Goal: Task Accomplishment & Management: Complete application form

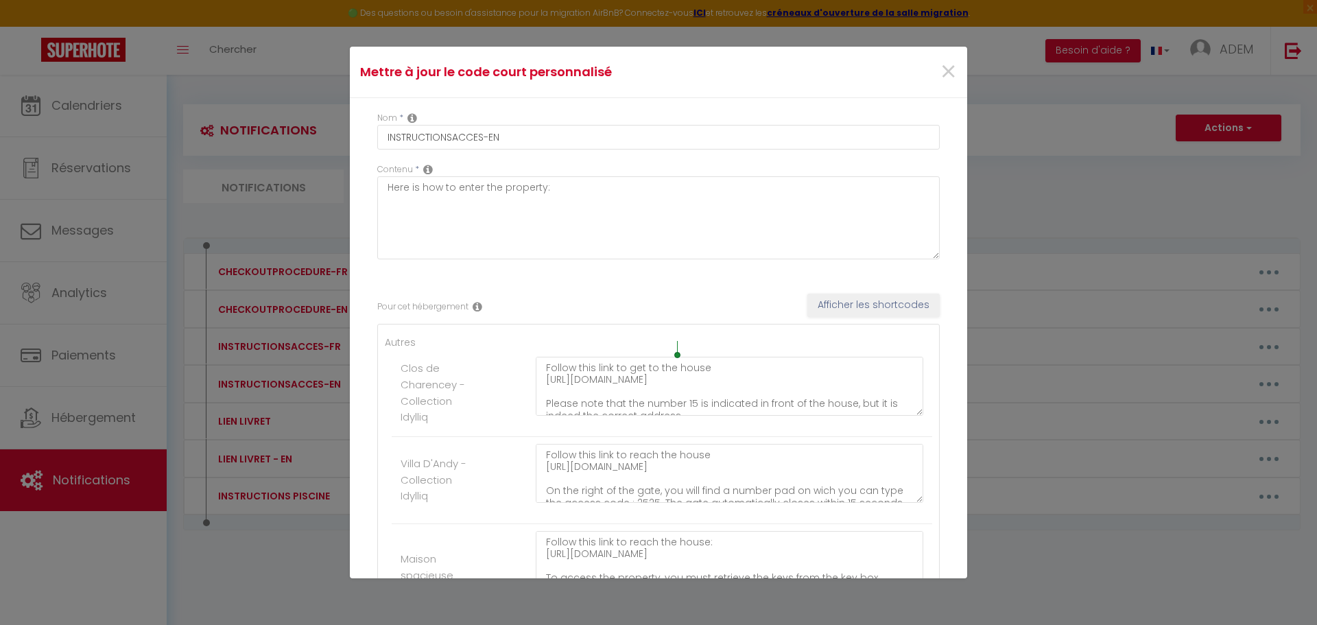
scroll to position [3558, 0]
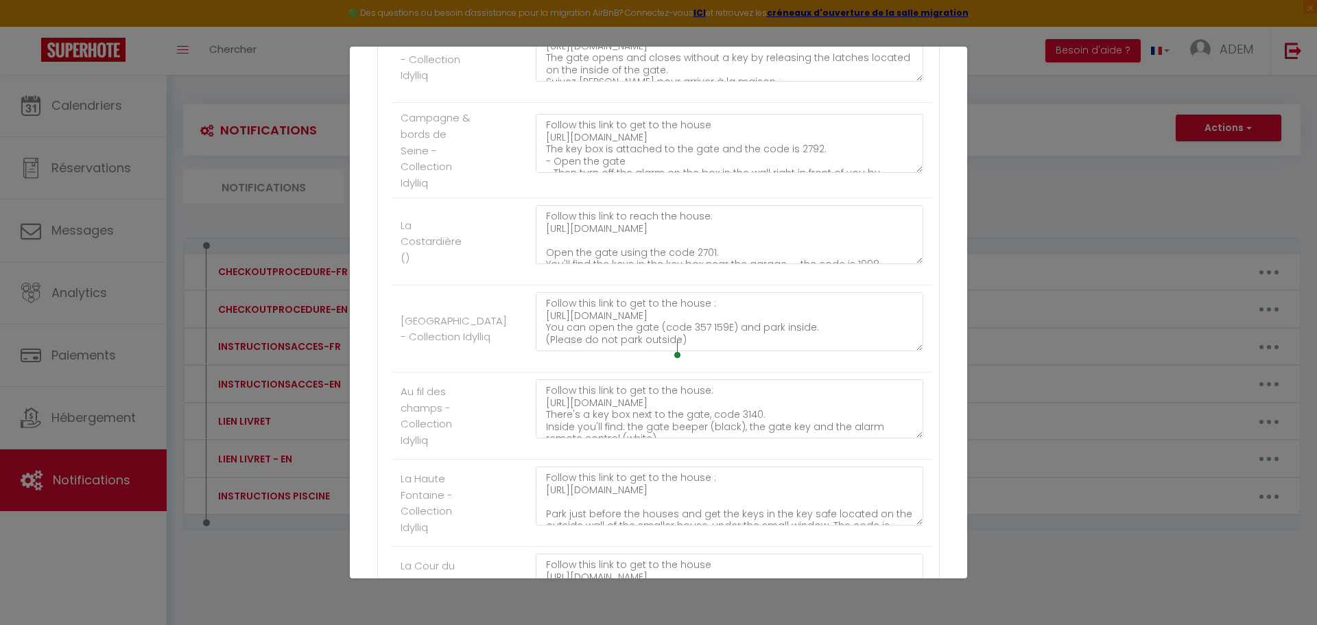
drag, startPoint x: 267, startPoint y: 133, endPoint x: 404, endPoint y: 134, distance: 137.2
click at [267, 133] on div "Mettre à jour le code court personnalisé × Nom * INSTRUCTIONSACCES-EN Contenu *…" at bounding box center [658, 312] width 1317 height 625
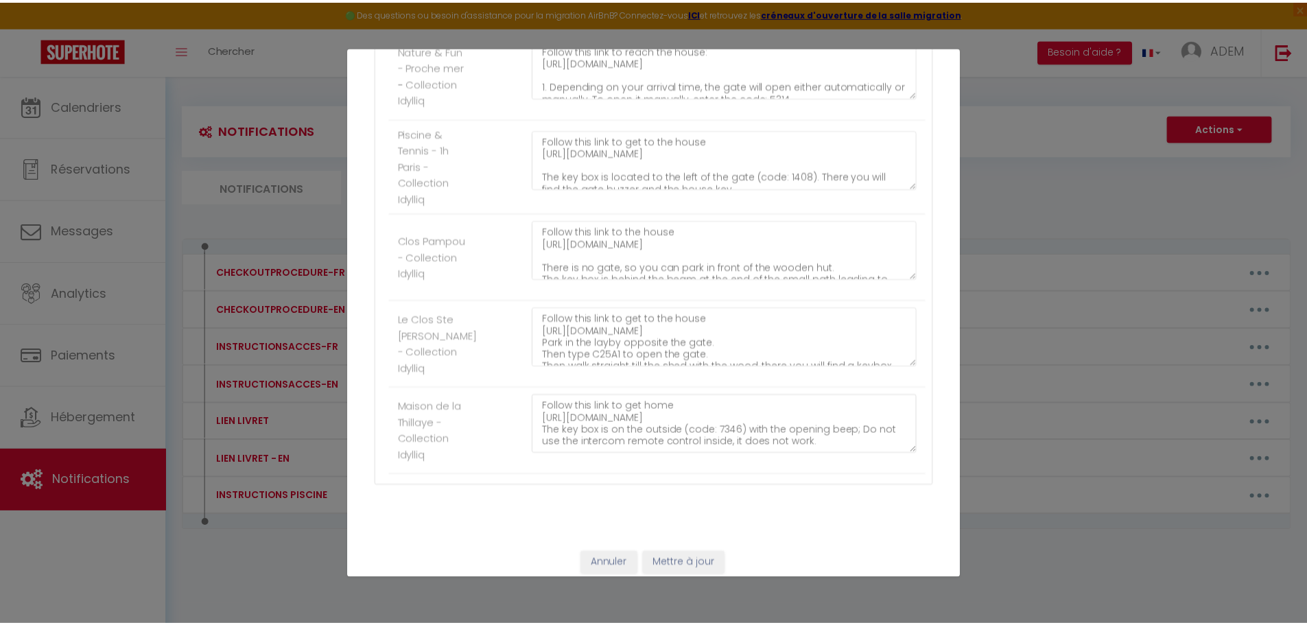
scroll to position [5115, 0]
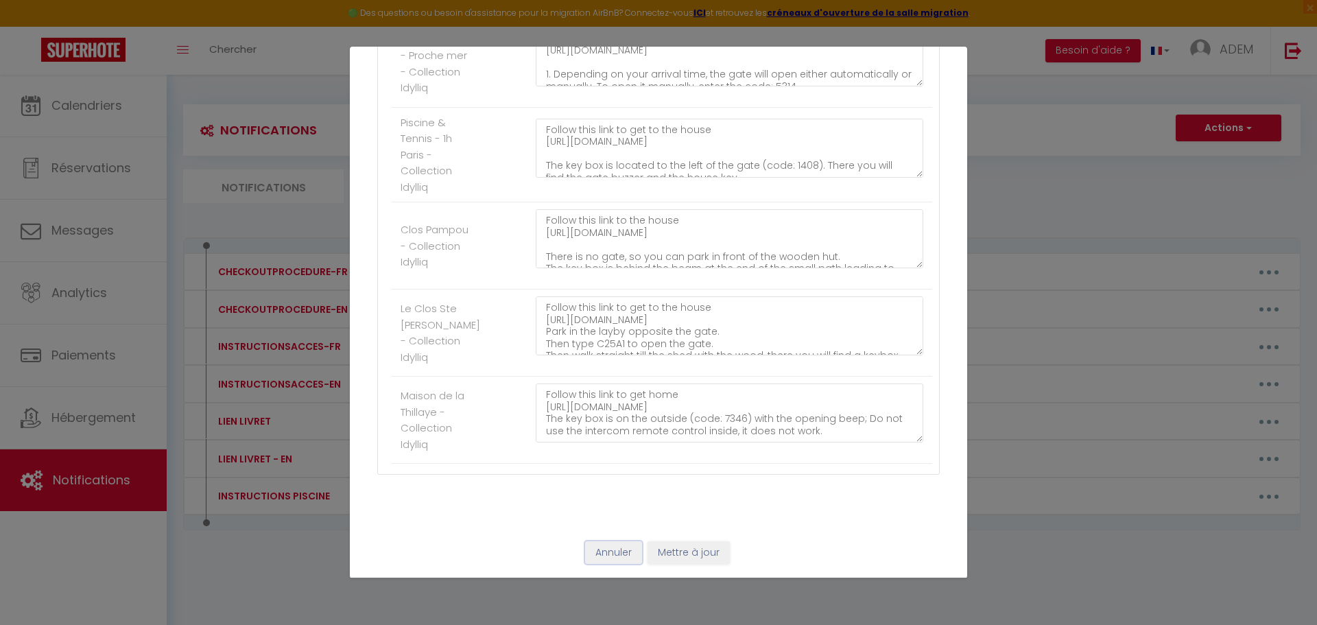
click at [626, 555] on button "Annuler" at bounding box center [613, 552] width 57 height 23
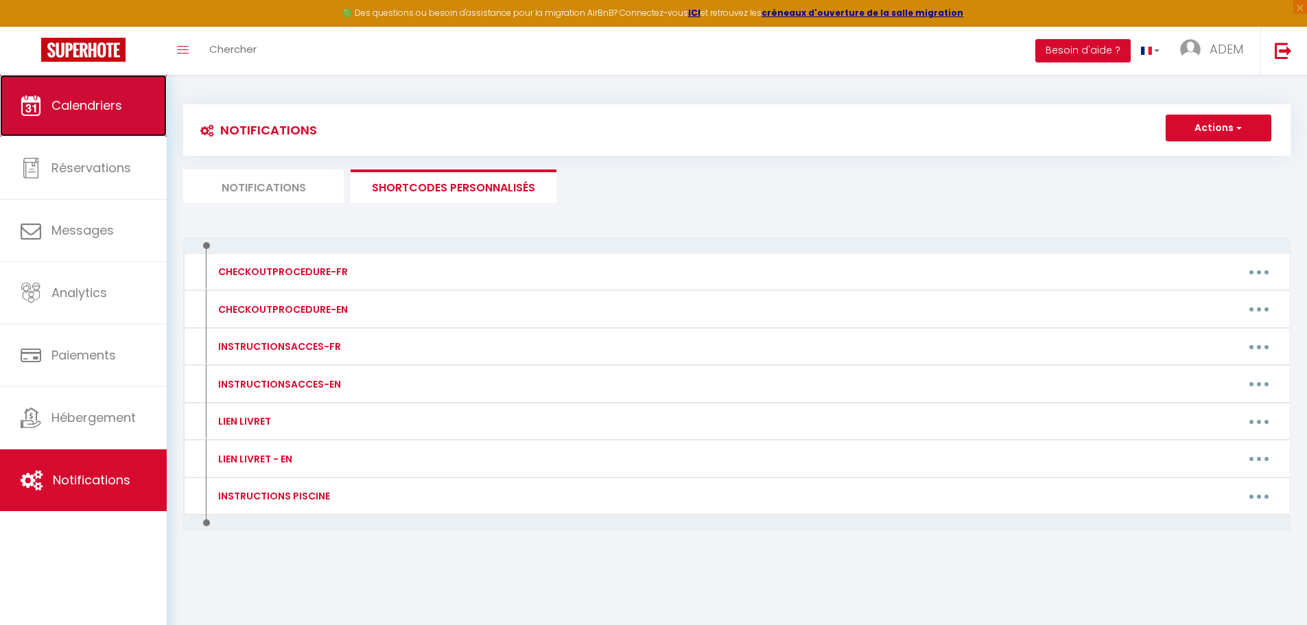
click at [117, 118] on link "Calendriers" at bounding box center [83, 106] width 167 height 62
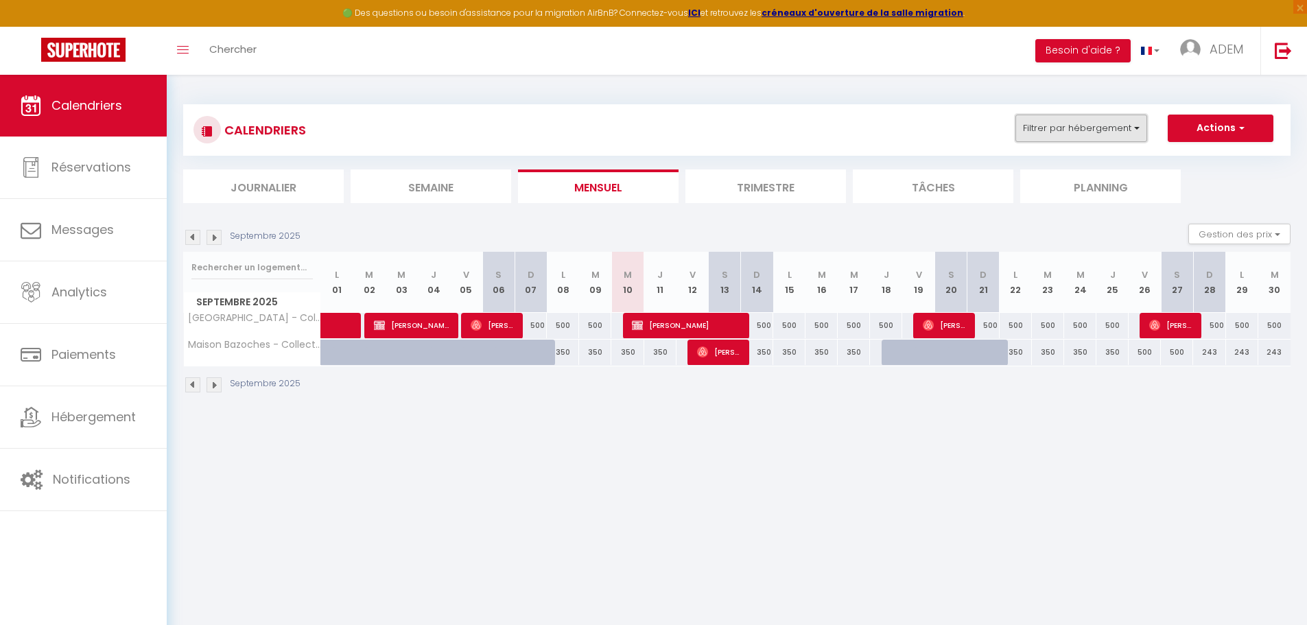
click at [1095, 132] on button "Filtrer par hébergement" at bounding box center [1081, 128] width 132 height 27
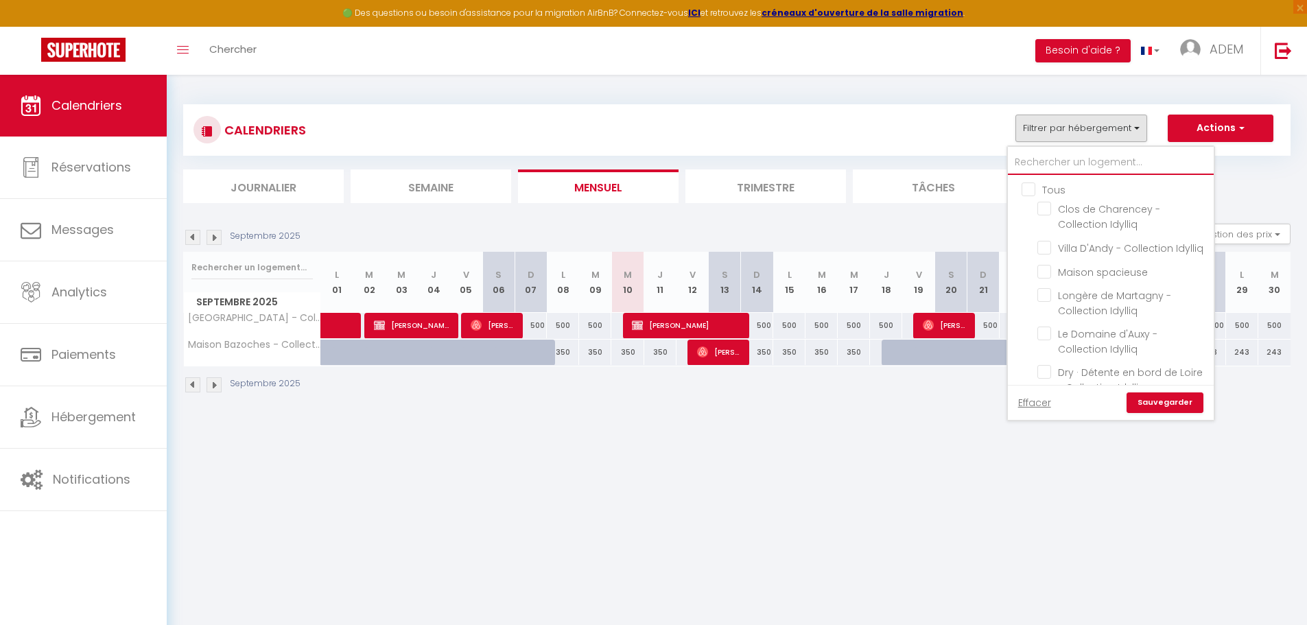
click at [1079, 162] on input "text" at bounding box center [1111, 162] width 206 height 25
type input "b"
checkbox input "false"
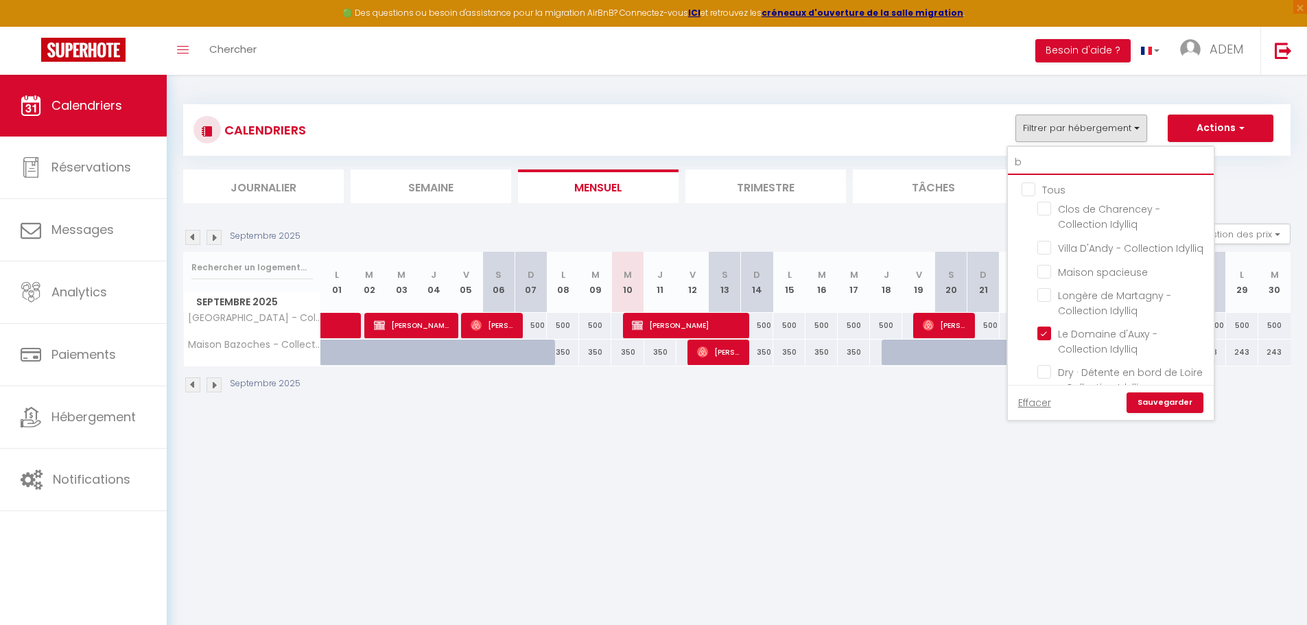
checkbox input "false"
checkbox input "true"
checkbox input "false"
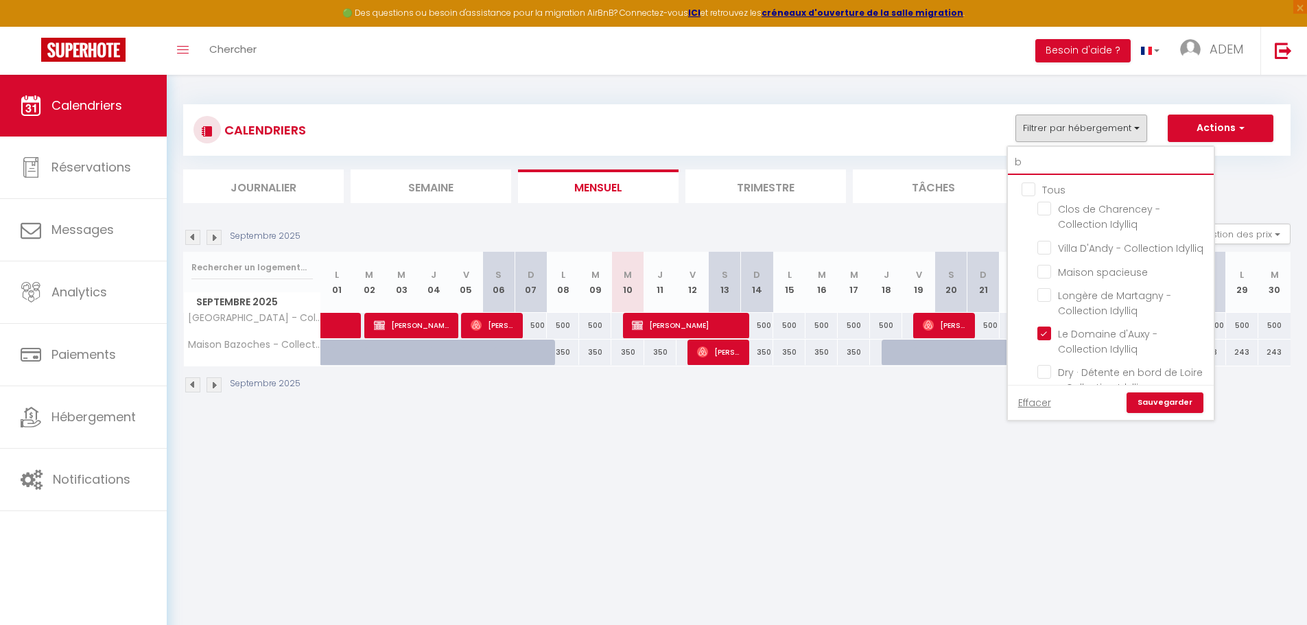
checkbox input "false"
checkbox input "true"
checkbox input "false"
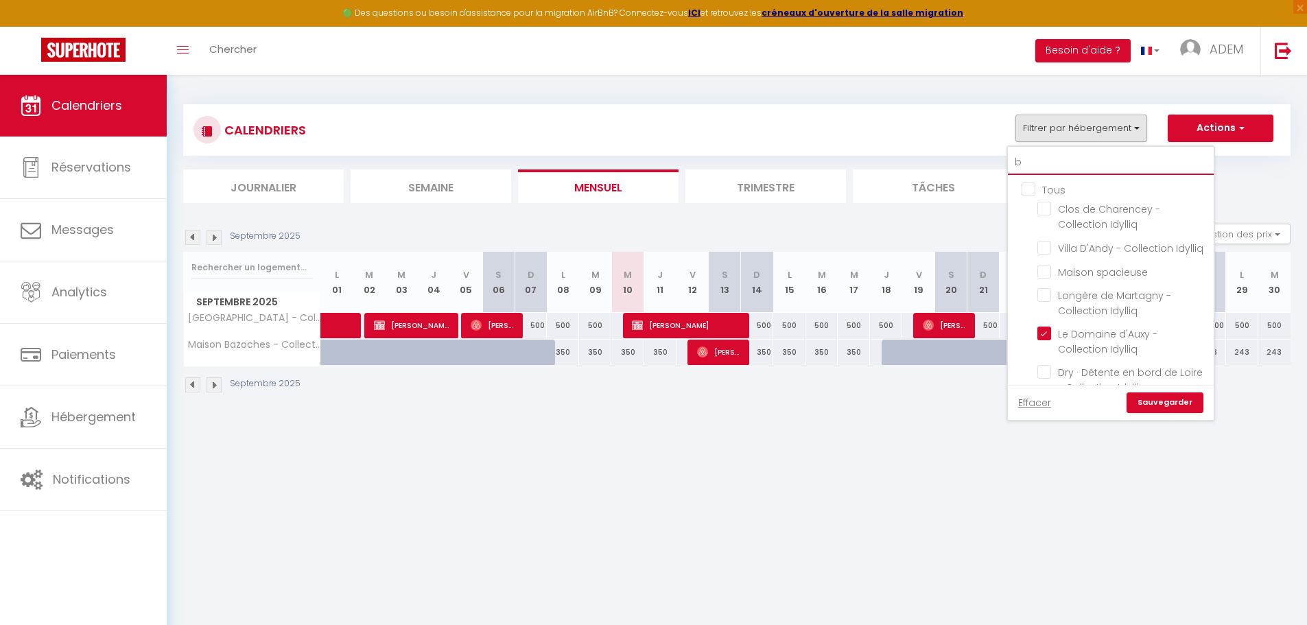
checkbox input "false"
type input "bo"
checkbox input "false"
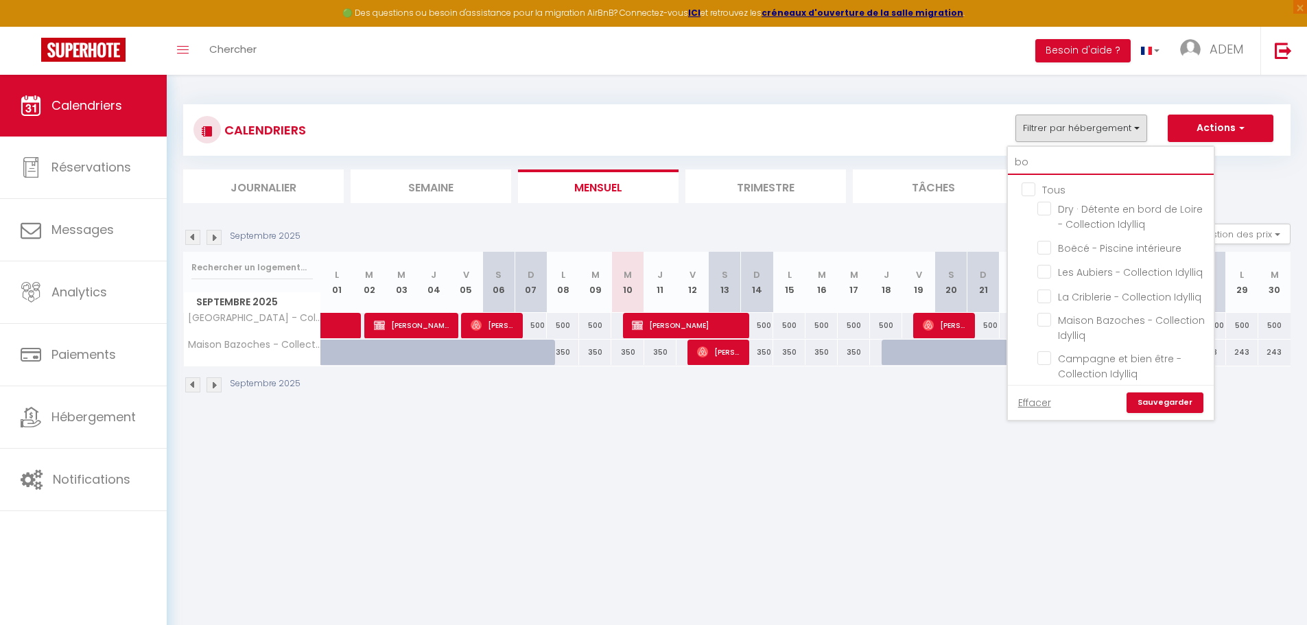
checkbox input "false"
type input "bo"
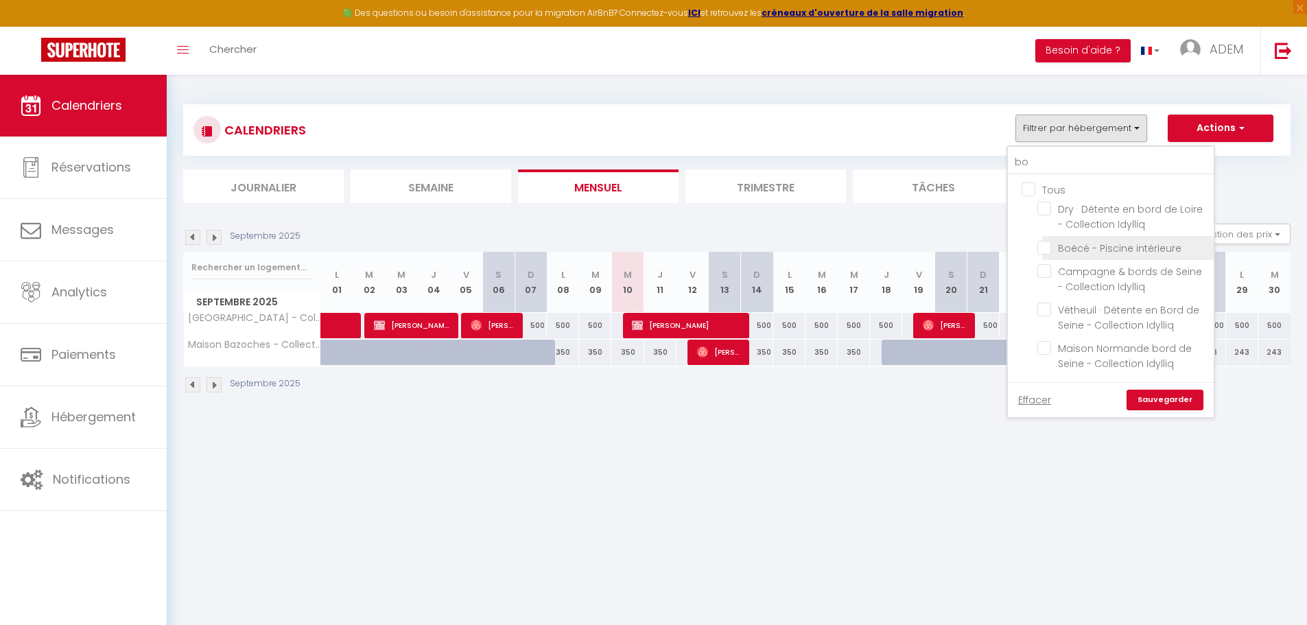
click at [1040, 250] on input "Boëcé - Piscine intérieure" at bounding box center [1122, 247] width 171 height 14
checkbox input "true"
checkbox input "false"
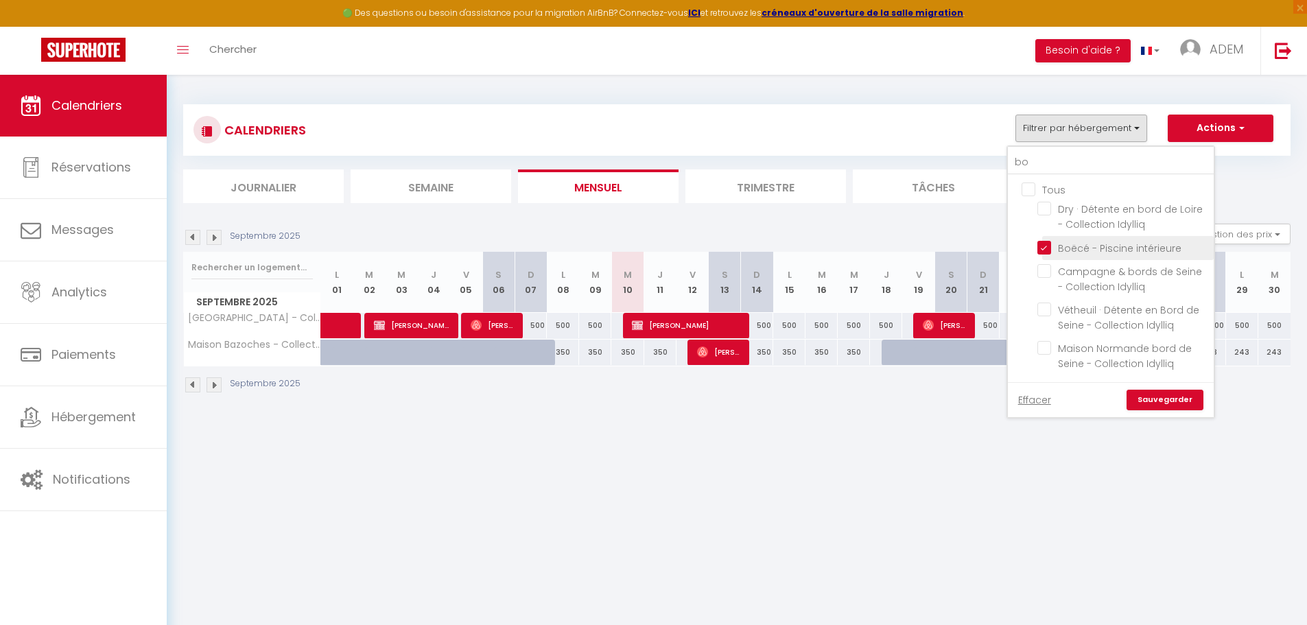
checkbox input "false"
click at [1158, 397] on link "Sauvegarder" at bounding box center [1164, 400] width 77 height 21
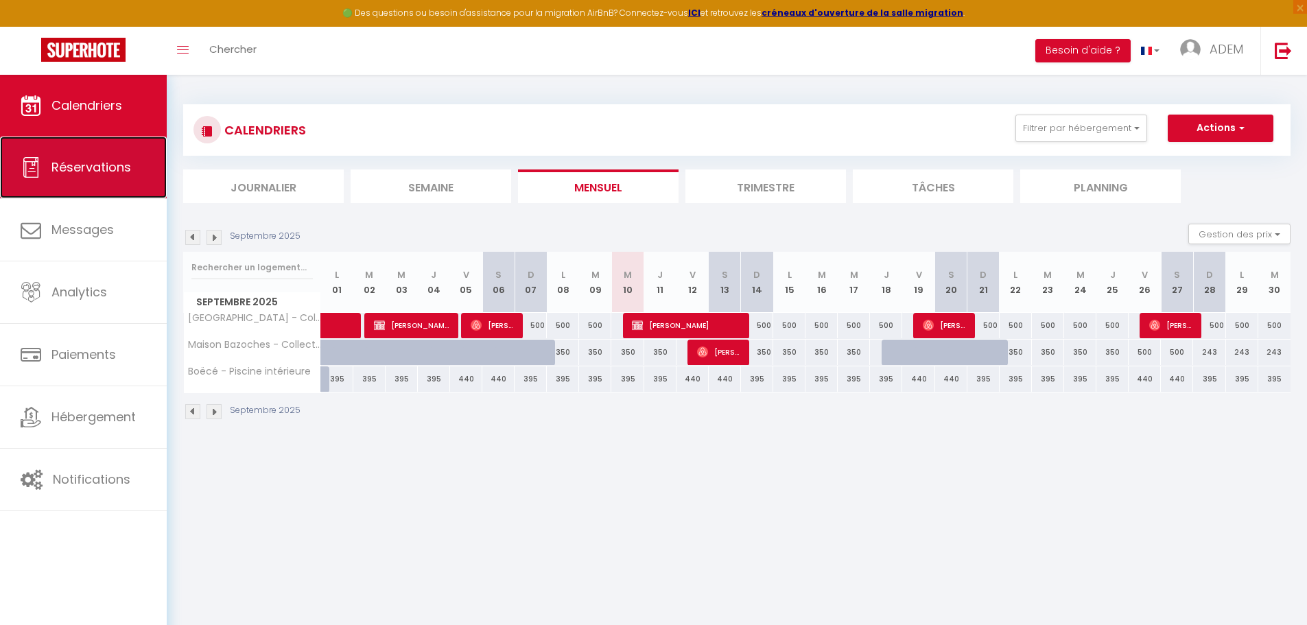
click at [109, 163] on span "Réservations" at bounding box center [91, 166] width 80 height 17
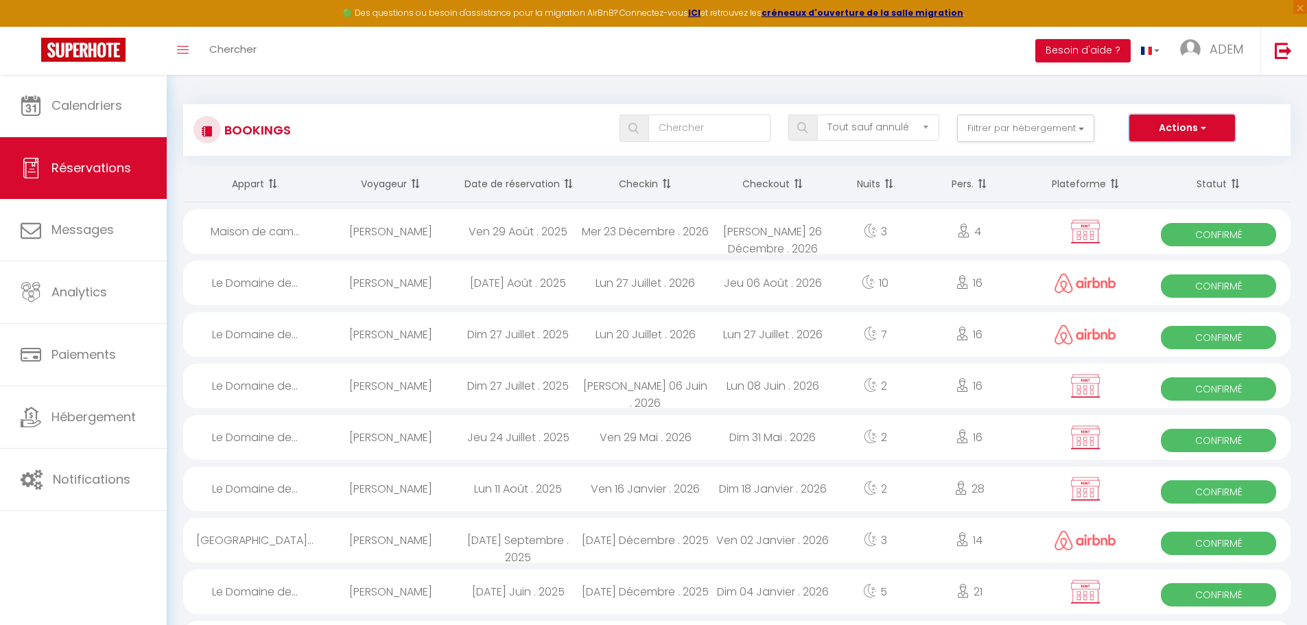
click at [1154, 126] on button "Actions" at bounding box center [1182, 128] width 106 height 27
click at [1161, 152] on link "Nouvelle Réservation" at bounding box center [1160, 158] width 147 height 18
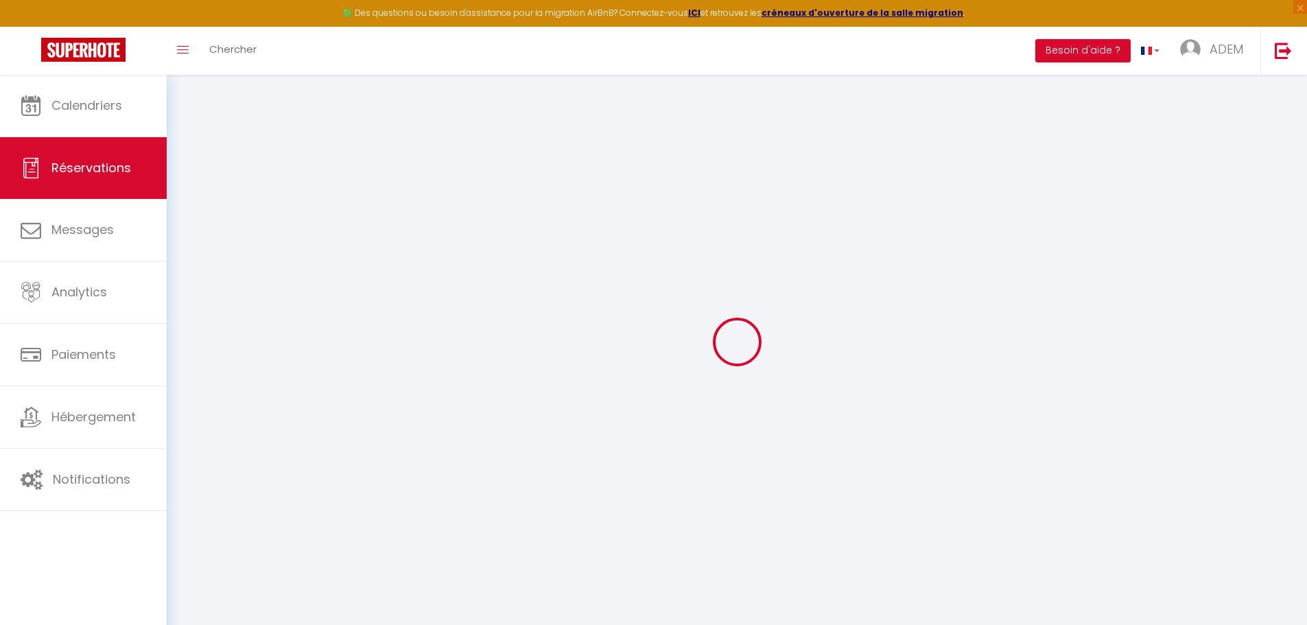
select select
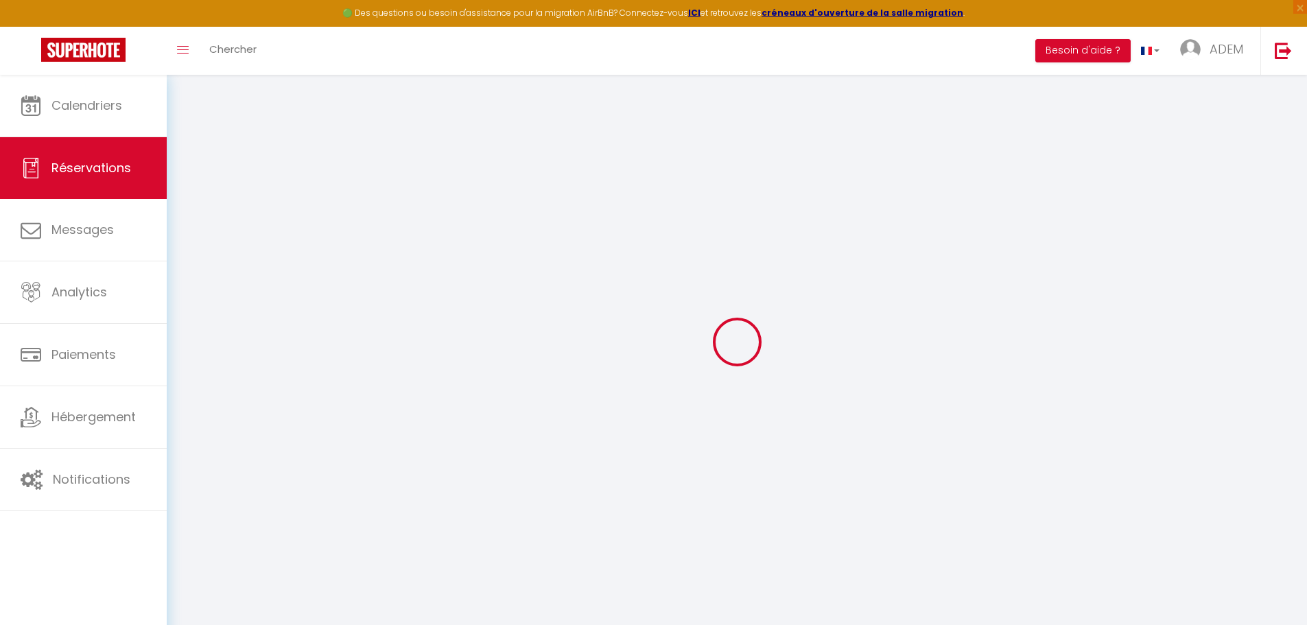
select select
checkbox input "false"
select select
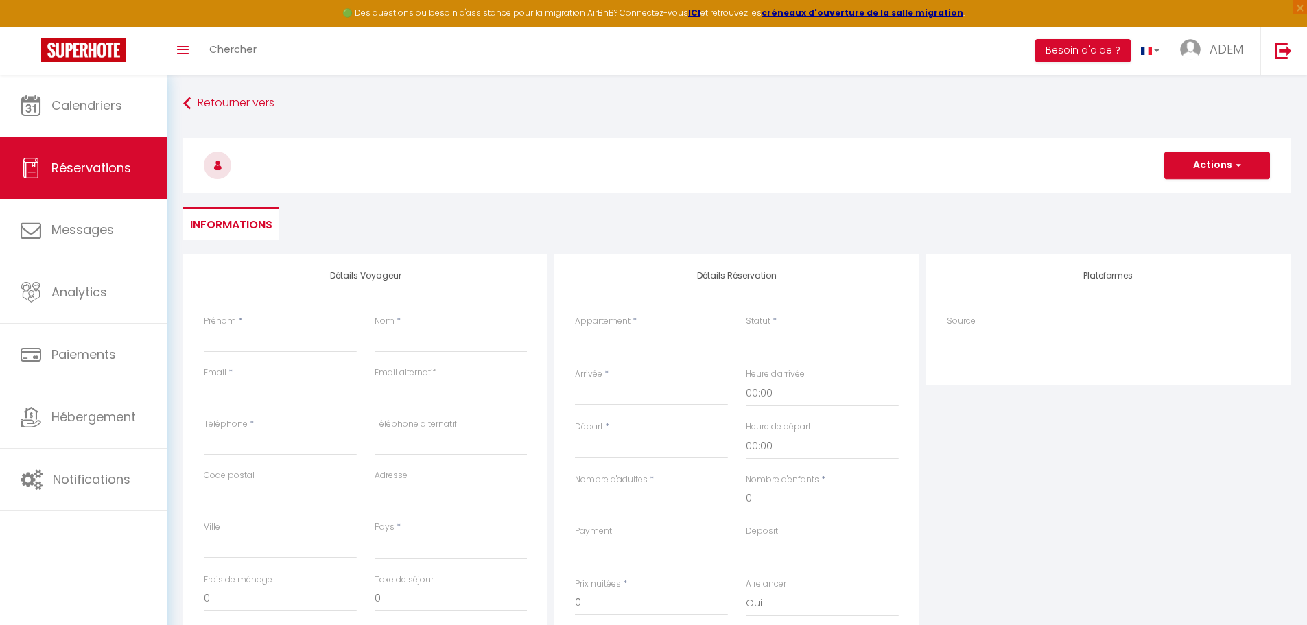
select select
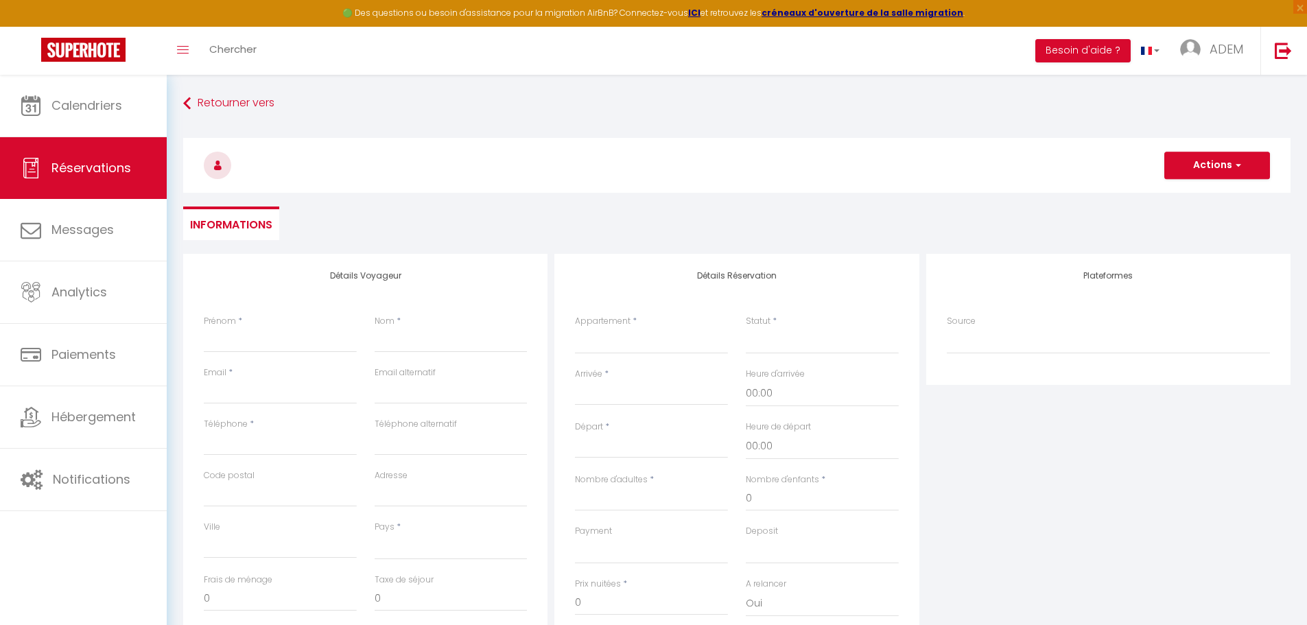
select select
checkbox input "false"
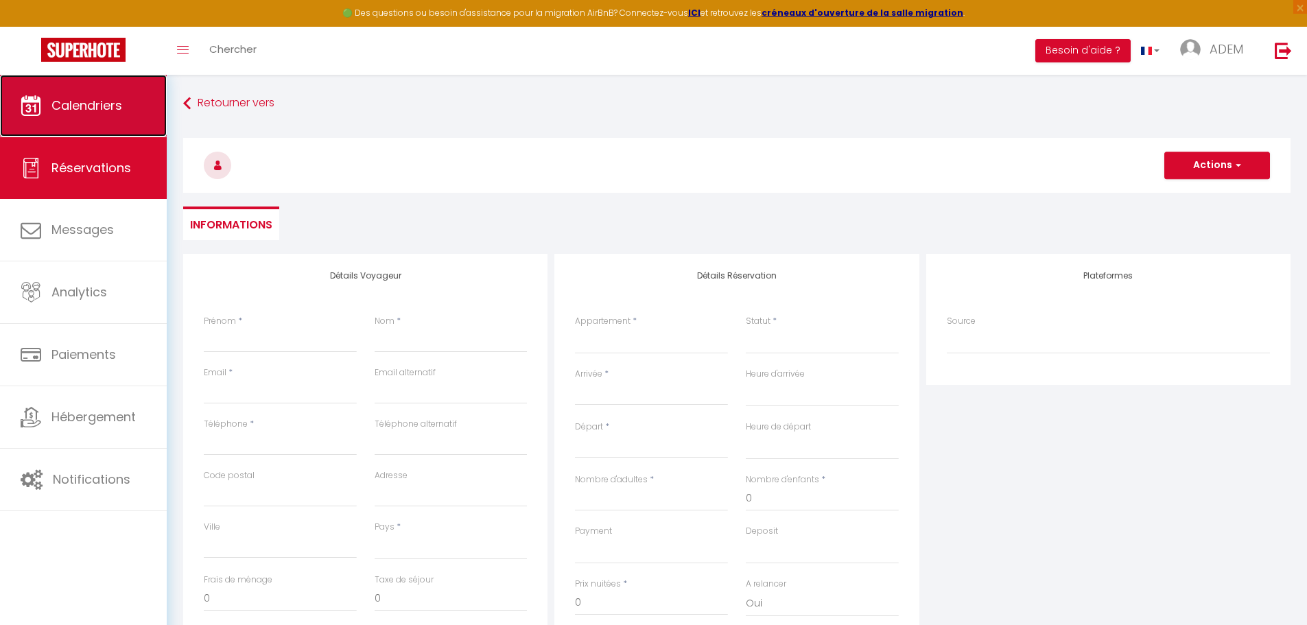
click at [82, 103] on span "Calendriers" at bounding box center [86, 105] width 71 height 17
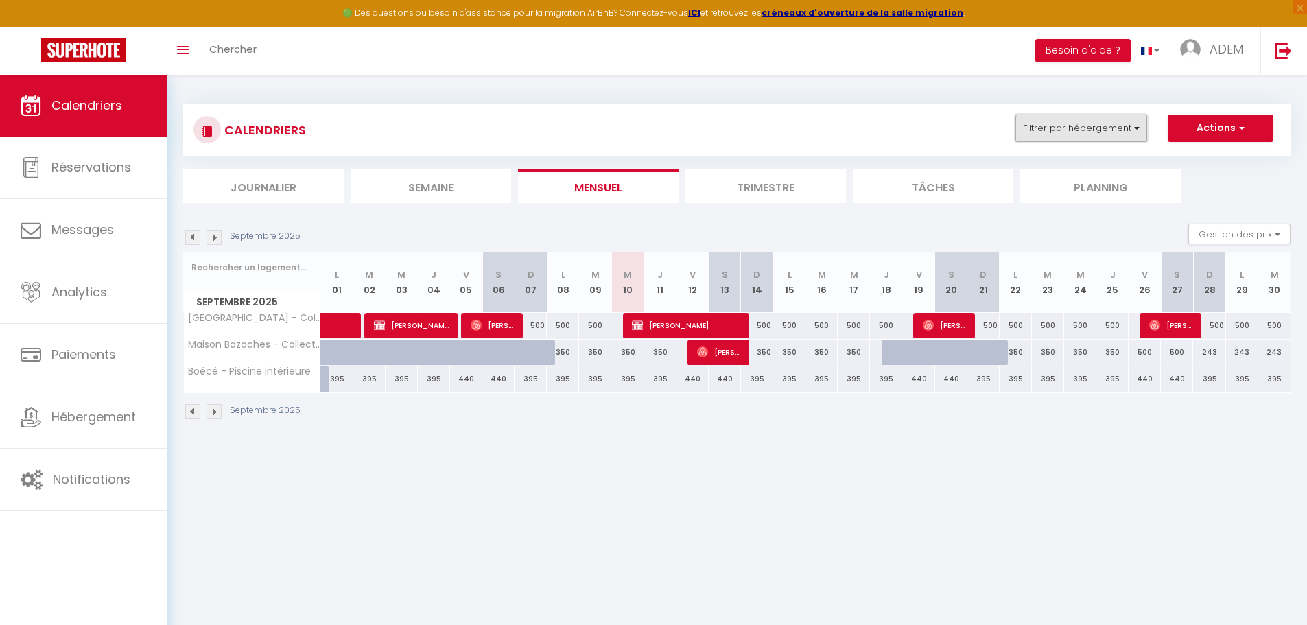
click at [1106, 134] on button "Filtrer par hébergement" at bounding box center [1081, 128] width 132 height 27
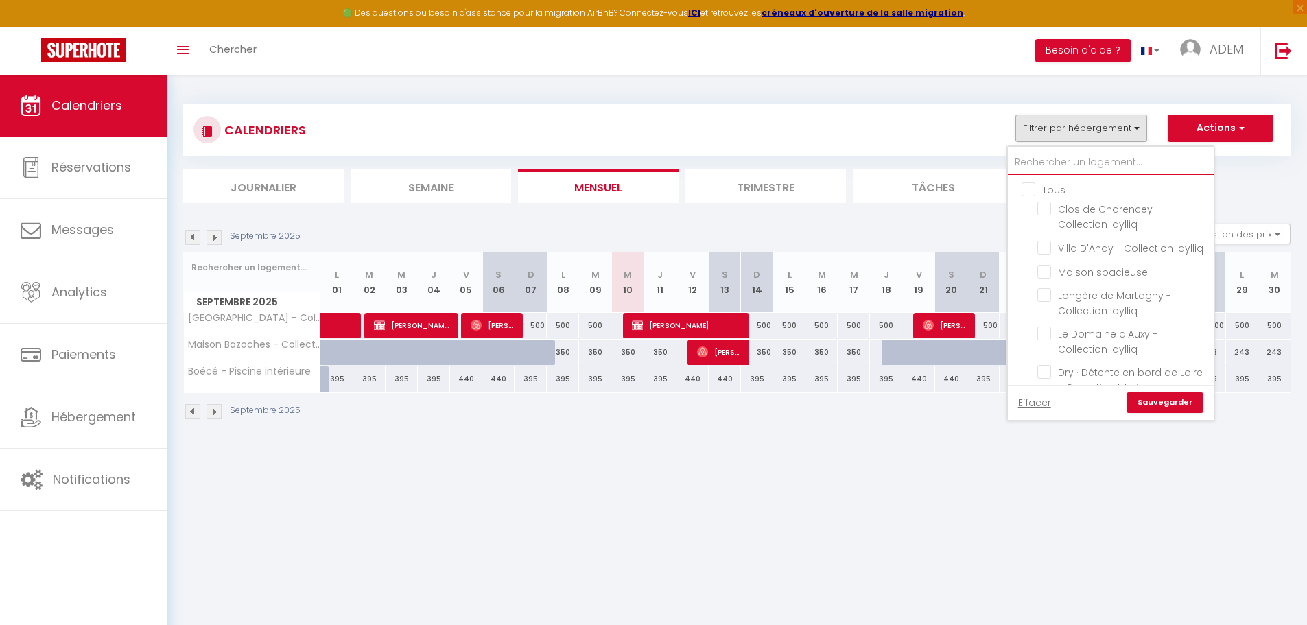
click at [1060, 158] on input "text" at bounding box center [1111, 162] width 206 height 25
type input "g"
checkbox input "false"
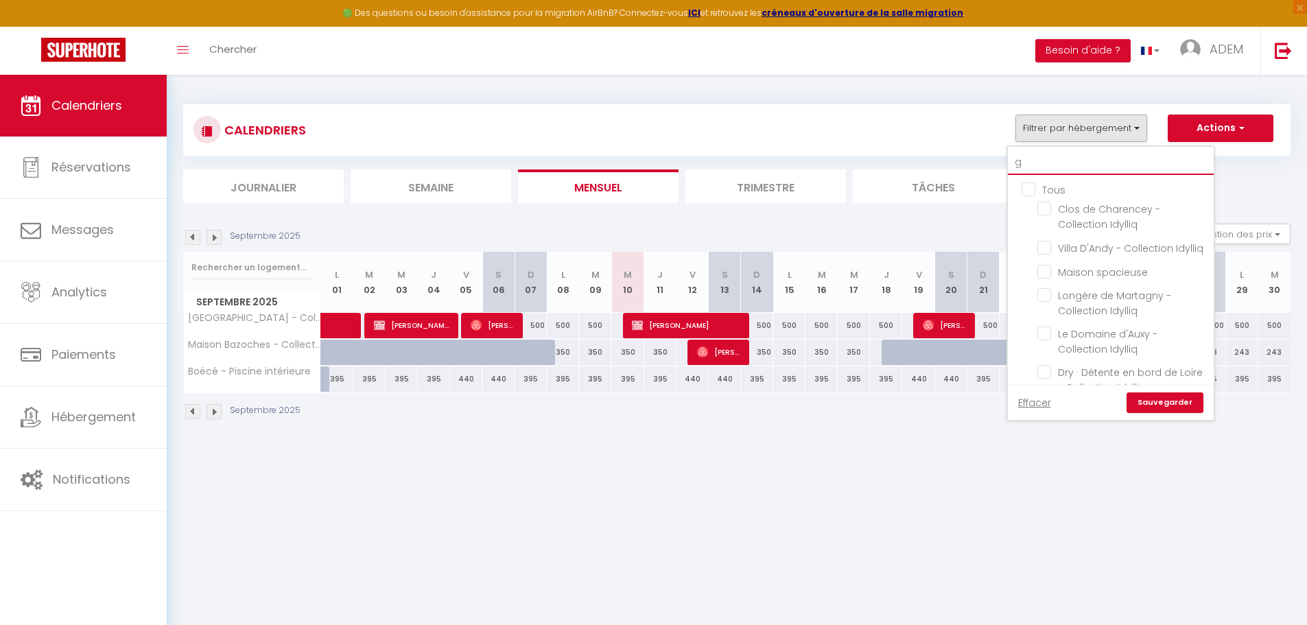
checkbox input "false"
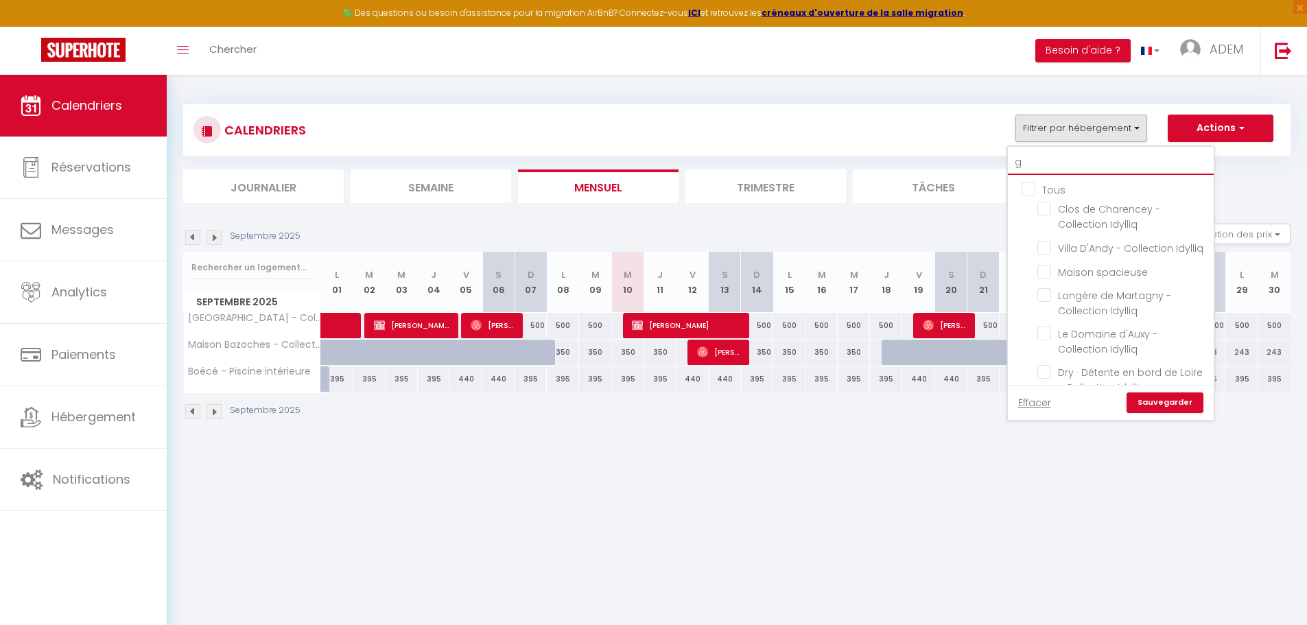
checkbox input "false"
type input "gi"
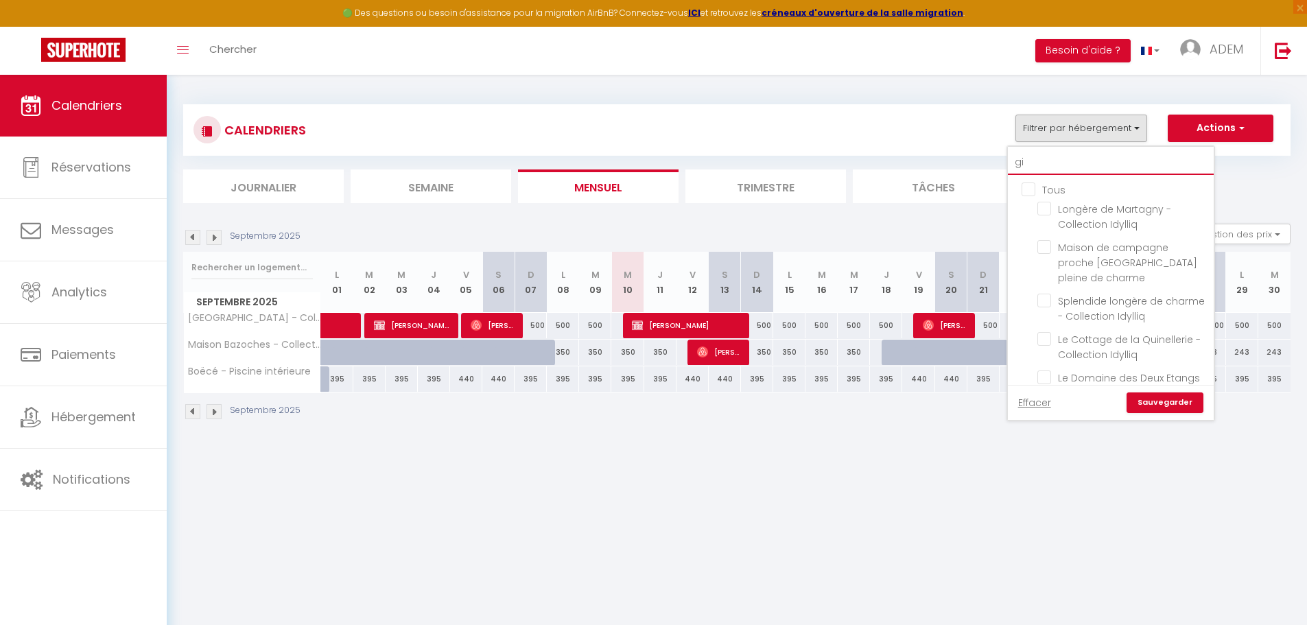
checkbox input "false"
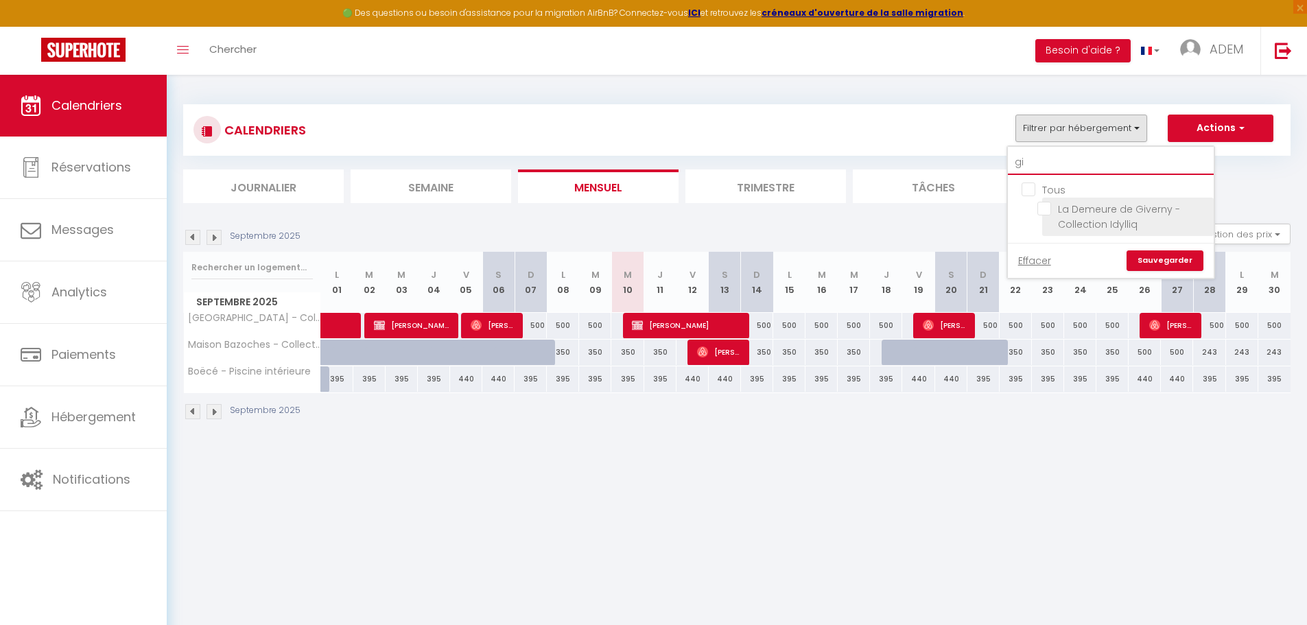
type input "gi"
click at [1048, 206] on input "La Demeure de Giverny - Collection Idylliq" at bounding box center [1122, 209] width 171 height 14
checkbox input "true"
click at [1167, 259] on link "Sauvegarder" at bounding box center [1164, 260] width 77 height 21
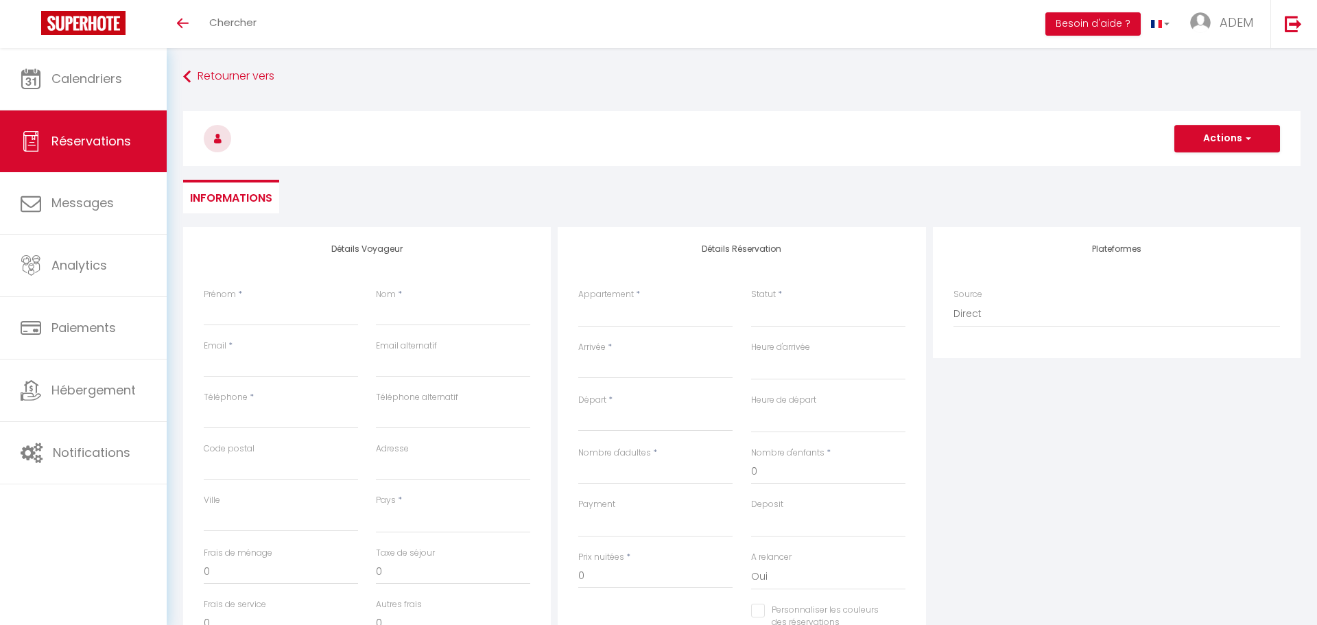
select select
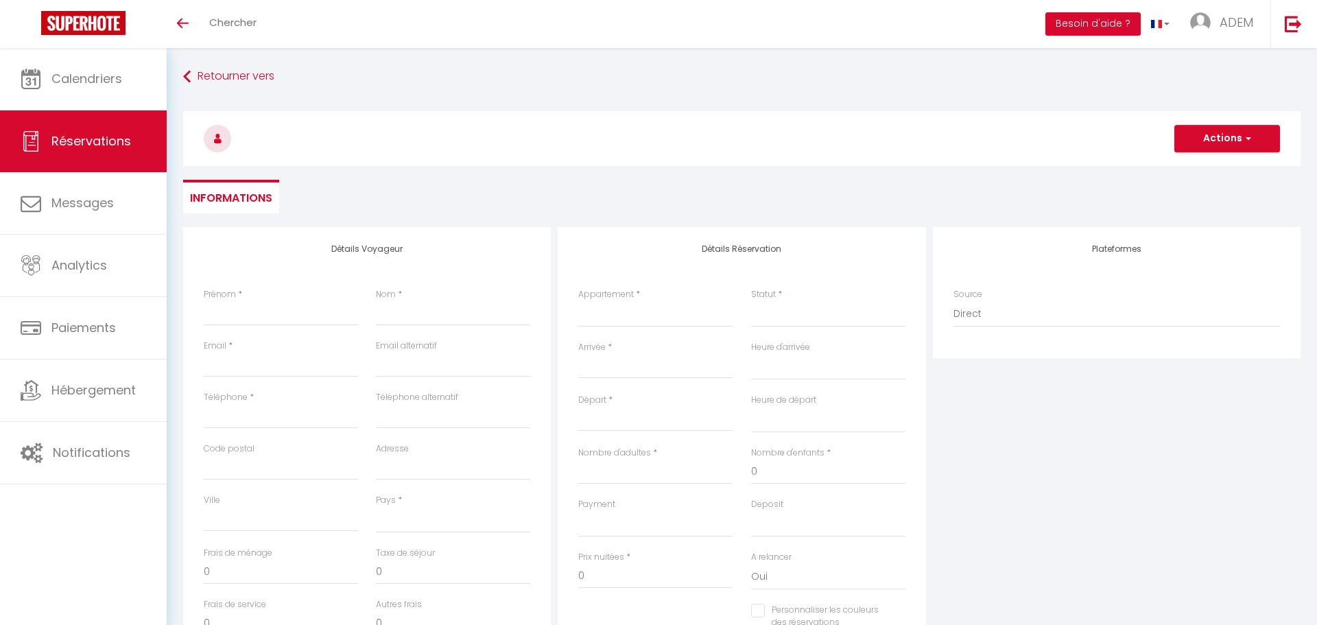
select select
